Goal: Task Accomplishment & Management: Complete application form

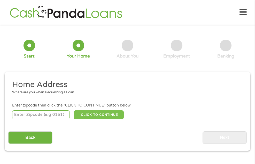
scroll to position [3, 0]
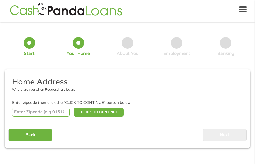
click at [60, 114] on input "number" at bounding box center [41, 112] width 58 height 9
click at [54, 114] on input "1516" at bounding box center [41, 112] width 58 height 9
type input "1"
type input "76706"
click at [88, 115] on button "CLICK TO CONTINUE" at bounding box center [99, 112] width 50 height 9
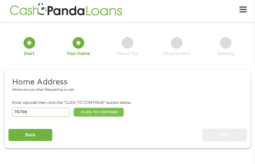
type input "76706"
type input "Waco"
select select "[US_STATE]"
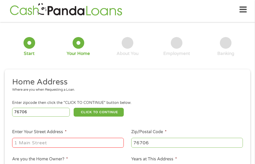
click at [79, 144] on input "Enter Your Street Address *" at bounding box center [68, 143] width 112 height 10
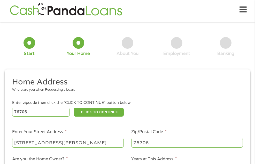
type input "[STREET_ADDRESS][PERSON_NAME]"
click at [162, 123] on ul "Home Address Where are you when Requesting a Loan. Enter zipcode then click the…" at bounding box center [127, 146] width 238 height 138
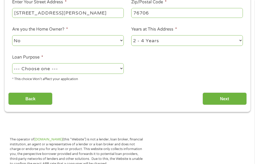
scroll to position [137, 0]
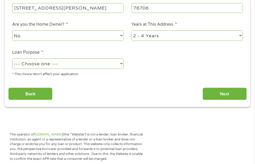
click at [154, 33] on select "1 Year or less 1 - 2 Years 2 - 4 Years Over 4 Years" at bounding box center [187, 35] width 112 height 11
select select "60months"
click at [131, 31] on select "1 Year or less 1 - 2 Years 2 - 4 Years Over 4 Years" at bounding box center [187, 35] width 112 height 11
click at [112, 62] on select "--- Choose one --- Pay Bills Debt Consolidation Home Improvement Major Purchase…" at bounding box center [68, 63] width 112 height 11
select select "paybills"
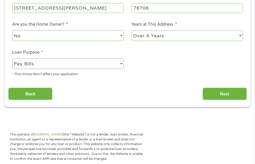
click at [12, 59] on select "--- Choose one --- Pay Bills Debt Consolidation Home Improvement Major Purchase…" at bounding box center [68, 63] width 112 height 11
click at [231, 94] on input "Next" at bounding box center [225, 93] width 44 height 13
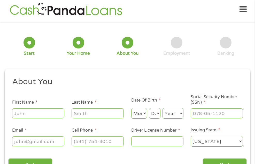
scroll to position [3, 0]
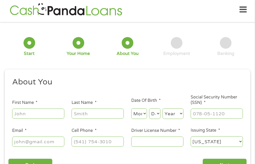
click at [38, 112] on input "First Name *" at bounding box center [38, 113] width 52 height 10
type input "miaisha"
click at [77, 113] on input "Last Name *" at bounding box center [98, 113] width 52 height 10
type input "[PERSON_NAME]"
click at [140, 113] on select "Month 1 2 3 4 5 6 7 8 9 10 11 12" at bounding box center [139, 113] width 16 height 11
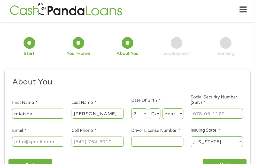
click at [131, 108] on select "Month 1 2 3 4 5 6 7 8 9 10 11 12" at bounding box center [139, 113] width 16 height 11
click at [144, 113] on select "Month 1 2 3 4 5 6 7 8 9 10 11 12" at bounding box center [139, 113] width 16 height 11
select select "1"
click at [131, 108] on select "Month 1 2 3 4 5 6 7 8 9 10 11 12" at bounding box center [139, 113] width 16 height 11
click at [154, 115] on select "Day 1 2 3 4 5 6 7 8 9 10 11 12 13 14 15 16 17 18 19 20 21 22 23 24 25 26 27 28 …" at bounding box center [154, 113] width 11 height 11
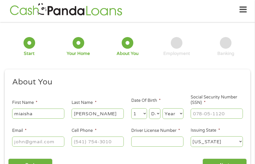
click at [148, 14] on div "Home Get Loan Offer How it works FAQs Blog Cash Loans Quick Loans Online Loans …" at bounding box center [127, 10] width 238 height 16
click at [182, 111] on select "Year [DATE] 2006 2005 2004 2003 2002 2001 2000 1999 1998 1997 1996 1995 1994 19…" at bounding box center [173, 113] width 21 height 11
click at [163, 108] on select "Year [DATE] 2006 2005 2004 2003 2002 2001 2000 1999 1998 1997 1996 1995 1994 19…" at bounding box center [173, 113] width 21 height 11
click at [181, 118] on select "Year [DATE] 2006 2005 2004 2003 2002 2001 2000 1999 1998 1997 1996 1995 1994 19…" at bounding box center [173, 113] width 21 height 11
click at [163, 108] on select "Year [DATE] 2006 2005 2004 2003 2002 2001 2000 1999 1998 1997 1996 1995 1994 19…" at bounding box center [173, 113] width 21 height 11
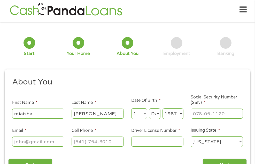
click at [178, 112] on select "Year [DATE] 2006 2005 2004 2003 2002 2001 2000 1999 1998 1997 1996 1995 1994 19…" at bounding box center [173, 113] width 21 height 11
select select "1988"
click at [163, 108] on select "Year [DATE] 2006 2005 2004 2003 2002 2001 2000 1999 1998 1997 1996 1995 1994 19…" at bounding box center [173, 113] width 21 height 11
click at [212, 109] on input "___-__-____" at bounding box center [217, 113] width 52 height 10
type input "455-97-9340"
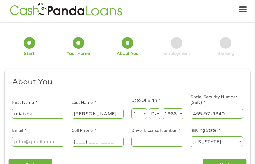
click at [103, 146] on input "(___) ___-____" at bounding box center [98, 141] width 52 height 10
type input "[PHONE_NUMBER]"
click at [48, 142] on input "Email *" at bounding box center [38, 141] width 52 height 10
type input "[EMAIL_ADDRESS][DOMAIN_NAME]"
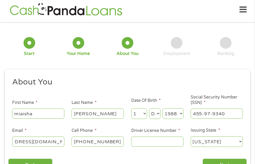
scroll to position [0, 0]
click at [152, 141] on input "Driver License Number *" at bounding box center [157, 141] width 52 height 10
type input "23853124"
click at [158, 117] on select "Day 1 2 3 4 5 6 7 8 9 10 11 12 13 14 15 16 17 18 19 20 21 22 23 24 25 26 27 28 …" at bounding box center [154, 113] width 11 height 11
select select "4"
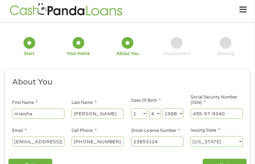
click at [149, 108] on select "Day 1 2 3 4 5 6 7 8 9 10 11 12 13 14 15 16 17 18 19 20 21 22 23 24 25 26 27 28 …" at bounding box center [154, 113] width 11 height 11
click at [223, 159] on input "Next" at bounding box center [225, 164] width 44 height 13
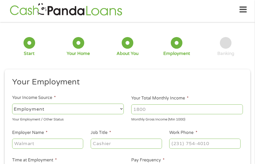
scroll to position [2, 2]
click at [118, 107] on select "--- Choose one --- Employment [DEMOGRAPHIC_DATA] Benefits" at bounding box center [68, 108] width 112 height 11
click at [118, 108] on select "--- Choose one --- Employment [DEMOGRAPHIC_DATA] Benefits" at bounding box center [68, 108] width 112 height 11
click at [68, 143] on input "Employer Name *" at bounding box center [47, 143] width 71 height 10
type input "aramark"
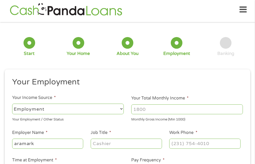
click at [106, 142] on input "Job Title *" at bounding box center [126, 143] width 71 height 10
type input "housekepper"
click at [181, 144] on input "(___) ___-____" at bounding box center [204, 143] width 71 height 10
type input "[PHONE_NUMBER]"
click at [180, 158] on li "Pay Frequency * --- Choose one --- Every 2 Weeks Every Week Monthly Semi-Monthly" at bounding box center [187, 167] width 119 height 20
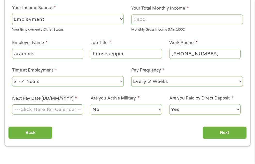
scroll to position [106, 0]
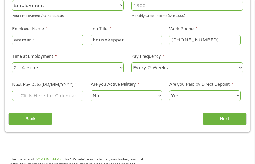
click at [76, 96] on input "Next Pay Date (DD/MM/YYYY) *" at bounding box center [47, 95] width 71 height 10
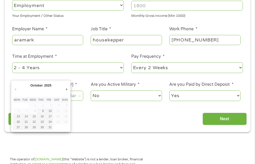
click at [97, 135] on section "1 Start 2 Your Home 3 About You 4 Employment 5 Banking 6 This field is hidden w…" at bounding box center [127, 32] width 255 height 221
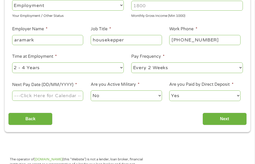
click at [72, 95] on input "Next Pay Date (DD/MM/YYYY) *" at bounding box center [47, 95] width 71 height 10
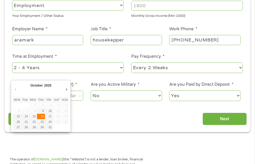
type input "[DATE]"
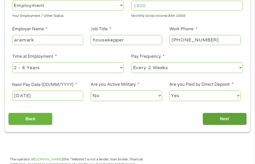
click at [227, 118] on input "Next" at bounding box center [225, 118] width 44 height 13
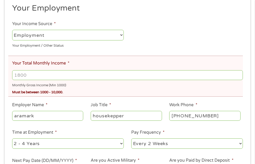
scroll to position [127, 0]
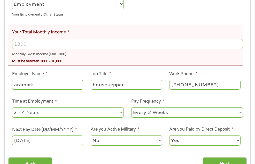
click at [117, 41] on input "Your Total Monthly Income *" at bounding box center [127, 44] width 231 height 10
type input "2800"
click at [215, 159] on input "Next" at bounding box center [225, 163] width 44 height 13
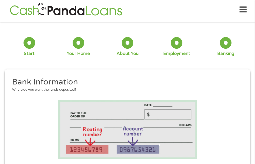
scroll to position [95, 2]
click at [217, 104] on li at bounding box center [127, 129] width 238 height 59
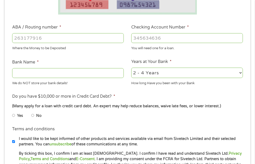
scroll to position [147, 0]
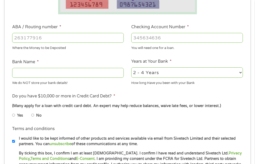
click at [118, 70] on input "Bank Name *" at bounding box center [68, 73] width 112 height 10
click at [107, 39] on input "ABA / Routing number *" at bounding box center [68, 38] width 112 height 10
click at [70, 44] on div "Where the Money to be Deposited" at bounding box center [68, 47] width 112 height 7
click at [70, 41] on input "ABA / Routing number *" at bounding box center [68, 38] width 112 height 10
type input "031101279"
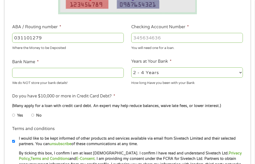
type input "THE BANCORP BANK"
type input "031101279"
click at [146, 33] on input "Checking Account Number *" at bounding box center [187, 38] width 112 height 10
type input "7666184434831"
click at [33, 116] on input "No" at bounding box center [32, 115] width 3 height 8
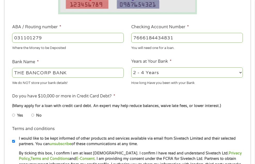
radio input "true"
click at [229, 123] on ul "Bank Information Where do you want the funds deposited? ABA / Routing number * …" at bounding box center [127, 57] width 238 height 251
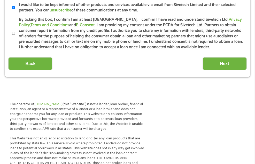
scroll to position [282, 0]
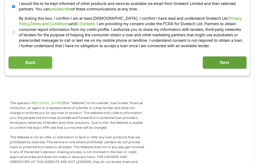
click at [236, 66] on input "Next" at bounding box center [225, 62] width 44 height 13
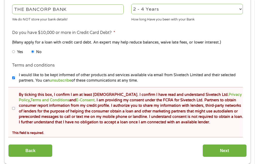
scroll to position [240, 0]
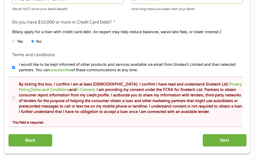
click at [13, 96] on input "By ticking this box, I confirm I am at least [DEMOGRAPHIC_DATA]. I confirm I ha…" at bounding box center [13, 98] width 3 height 8
checkbox input "true"
click at [226, 139] on input "Next" at bounding box center [225, 140] width 44 height 13
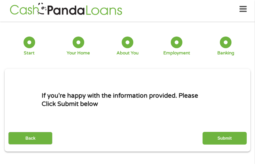
scroll to position [3, 0]
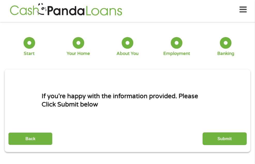
click at [227, 139] on input "Submit" at bounding box center [225, 138] width 44 height 13
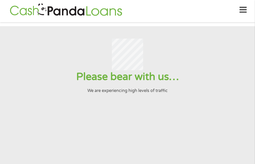
scroll to position [0, 0]
